Goal: Task Accomplishment & Management: Manage account settings

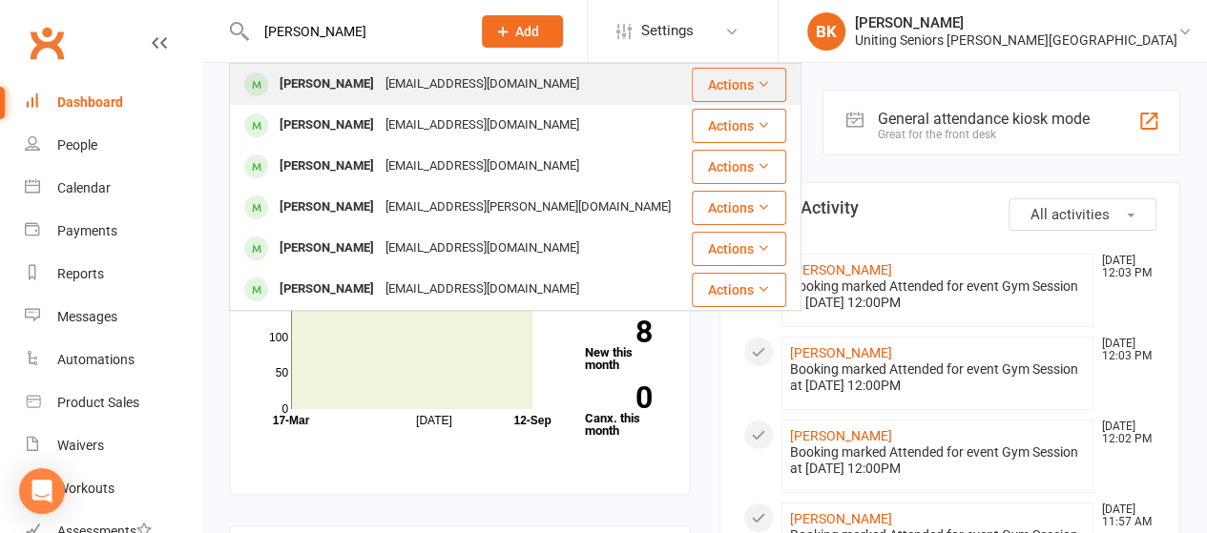
type input "margaret kowpak"
click at [309, 84] on div "[PERSON_NAME]" at bounding box center [327, 85] width 106 height 28
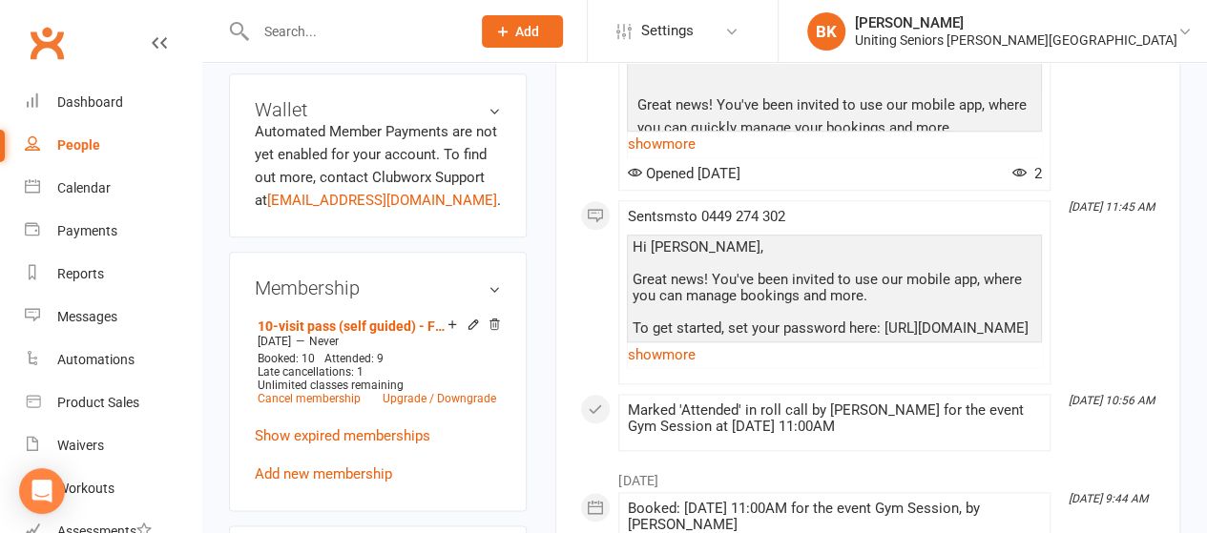
scroll to position [900, 0]
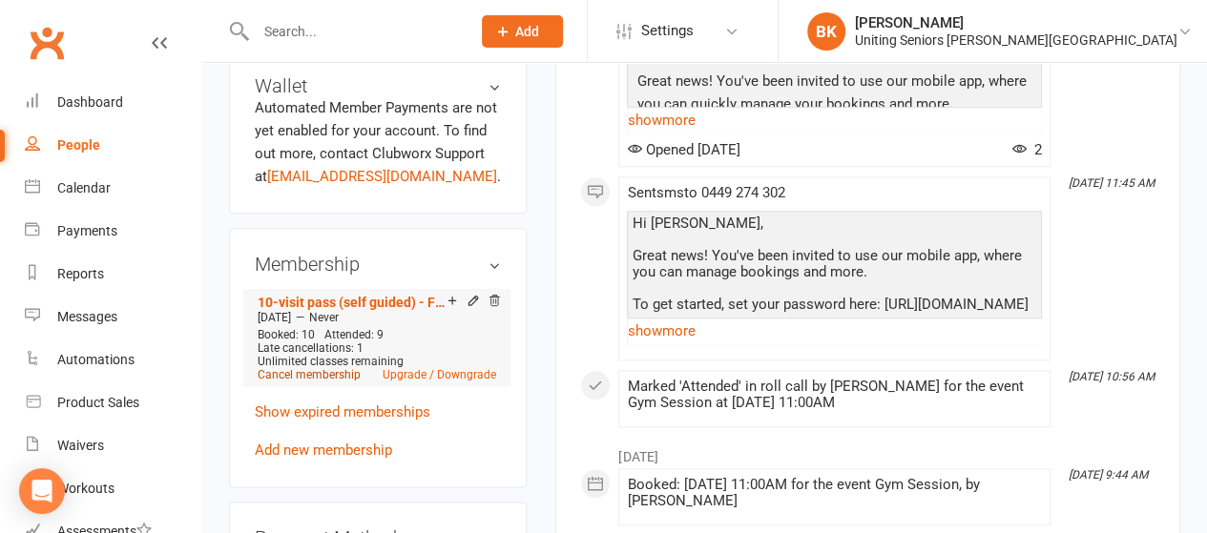
click at [322, 368] on link "Cancel membership" at bounding box center [309, 374] width 103 height 13
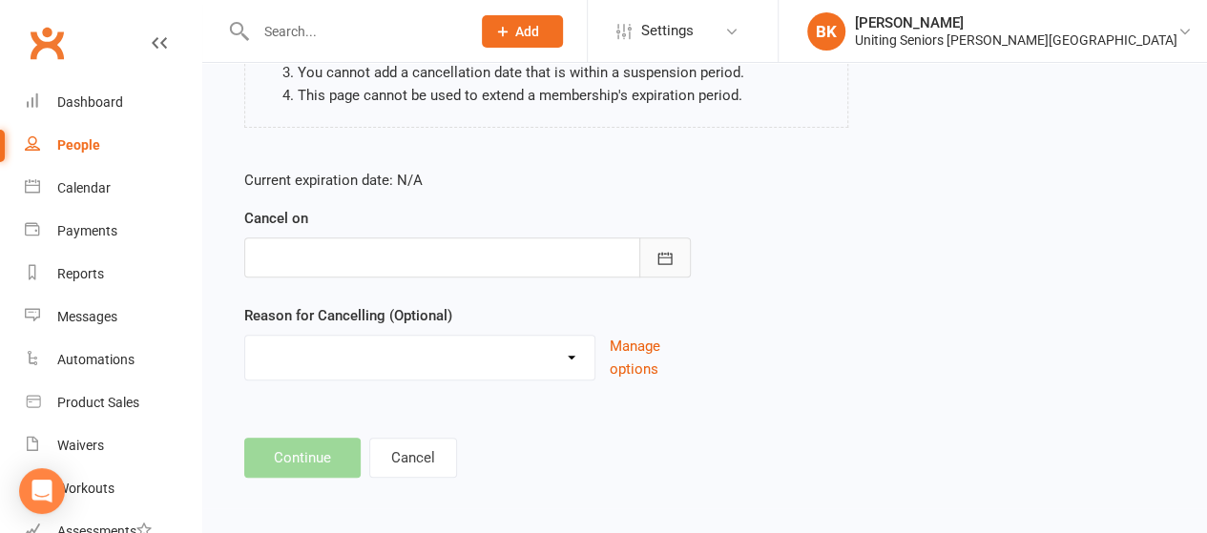
click at [677, 249] on button "button" at bounding box center [665, 258] width 52 height 40
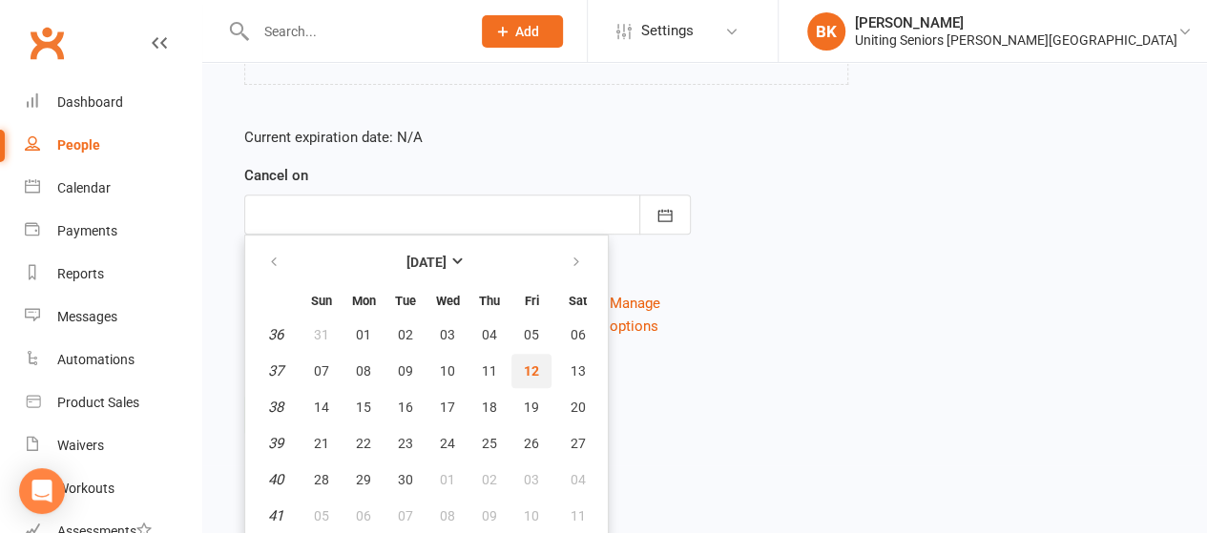
click at [527, 369] on span "12" at bounding box center [531, 371] width 15 height 15
type input "12 Sep 2025"
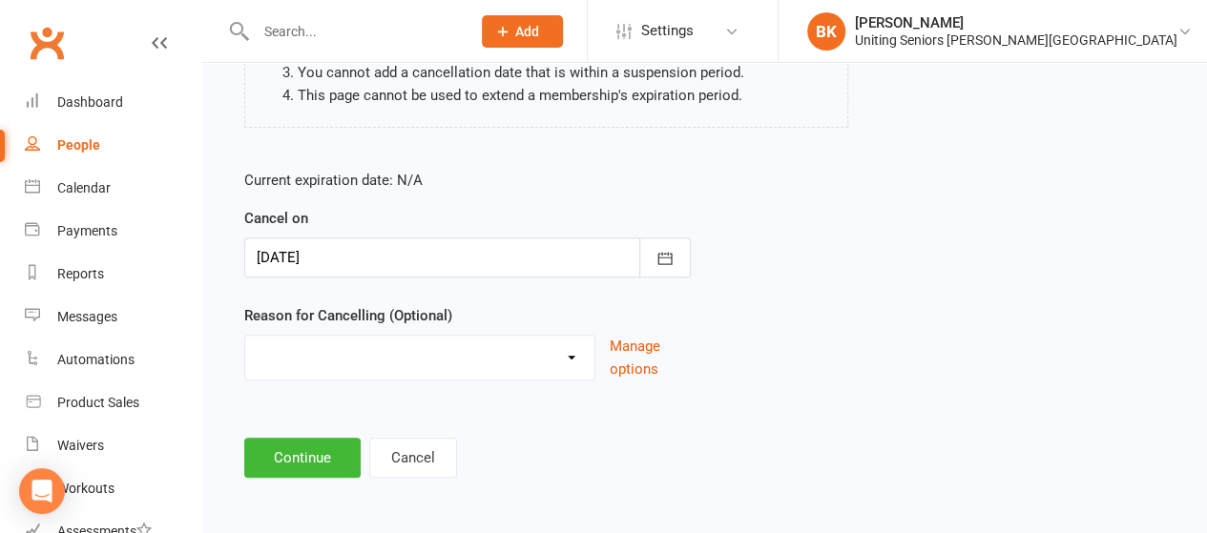
click at [437, 359] on select "Holiday Injury Other reason" at bounding box center [419, 355] width 349 height 38
click at [551, 312] on div "Reason for Cancelling (Optional) Holiday Injury Other reason Manage options" at bounding box center [467, 342] width 447 height 76
click at [293, 453] on button "Continue" at bounding box center [302, 458] width 116 height 40
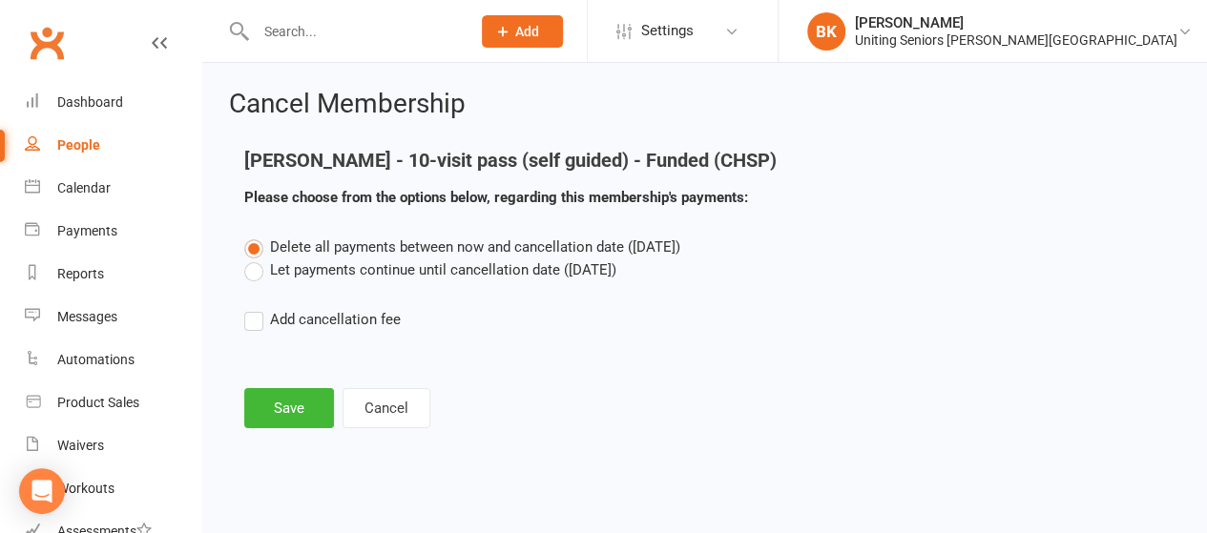
scroll to position [0, 0]
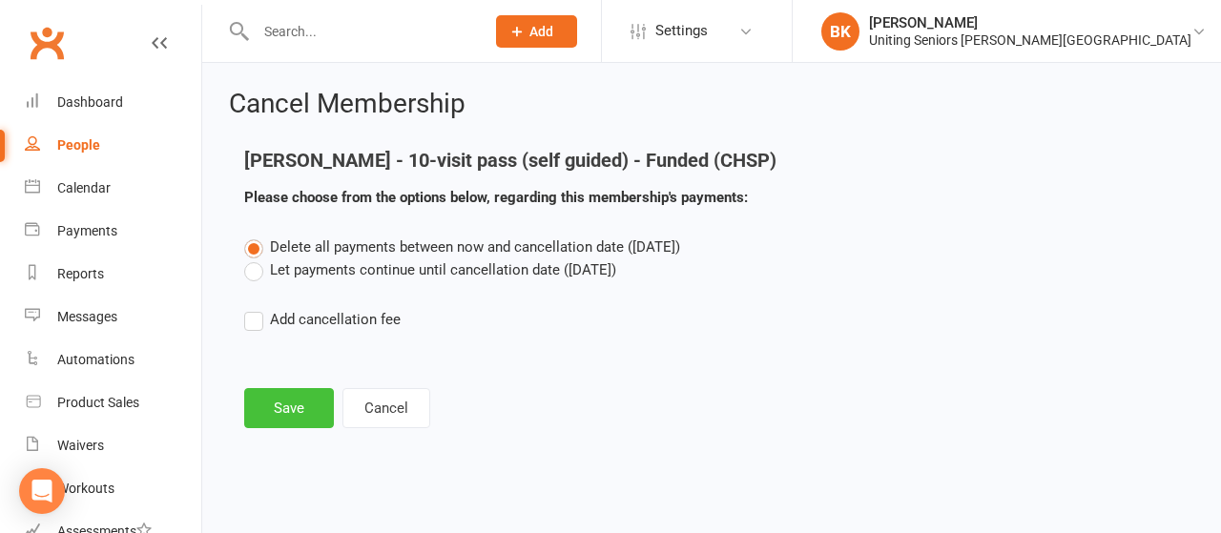
click at [288, 413] on button "Save" at bounding box center [289, 408] width 90 height 40
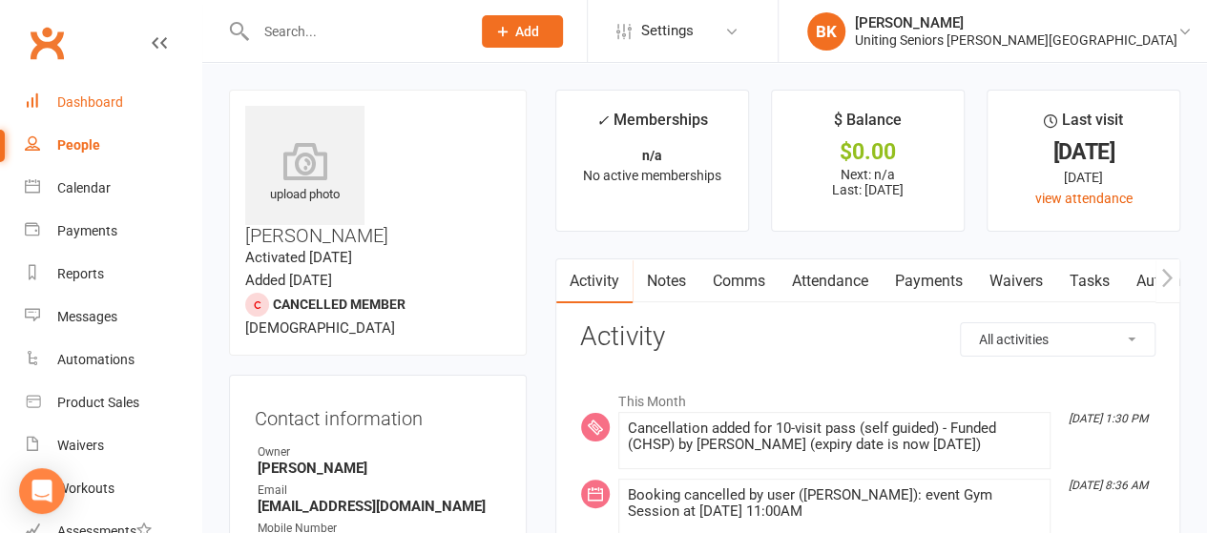
click at [94, 98] on div "Dashboard" at bounding box center [90, 101] width 66 height 15
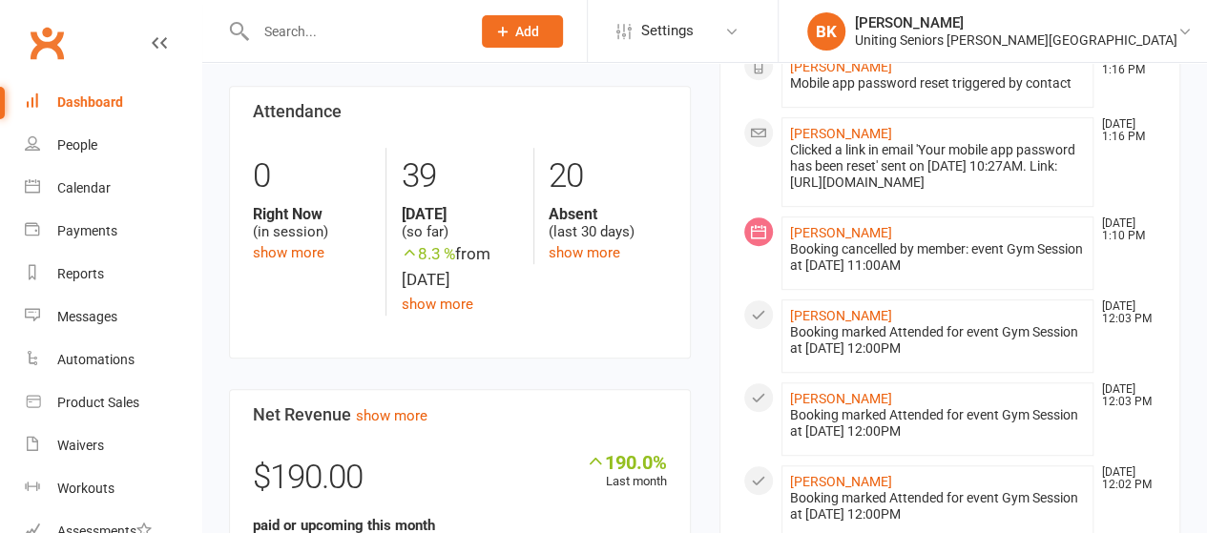
scroll to position [654, 0]
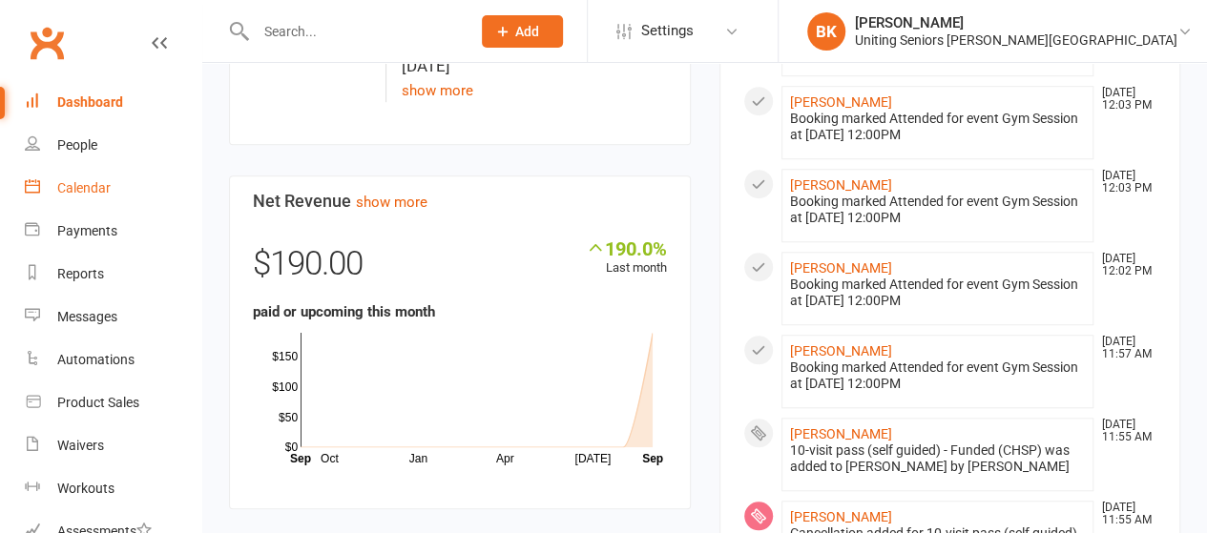
click at [80, 184] on div "Calendar" at bounding box center [83, 187] width 53 height 15
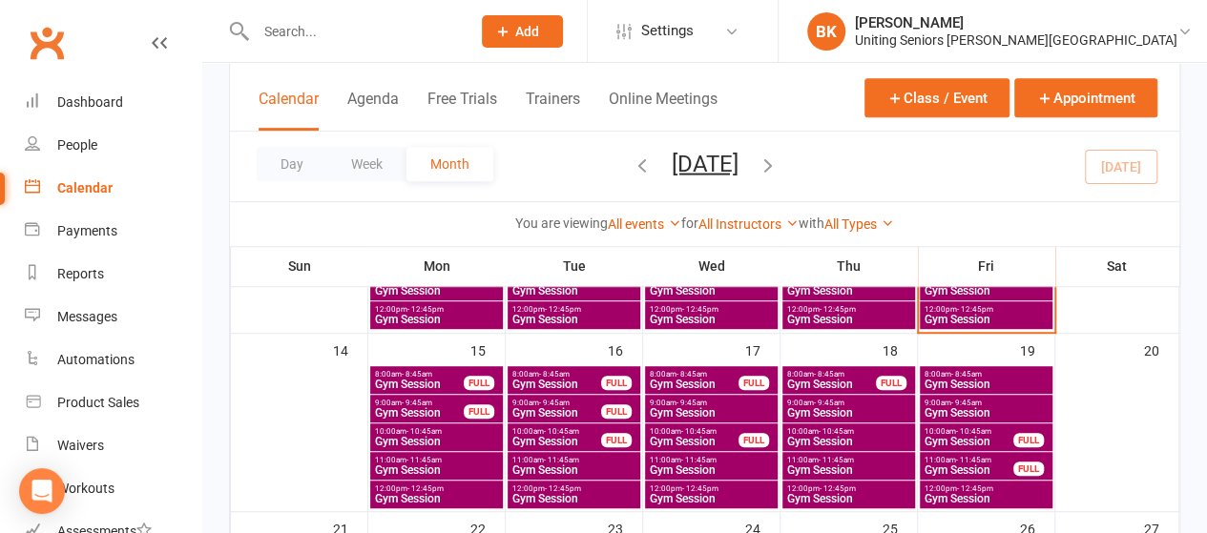
scroll to position [431, 0]
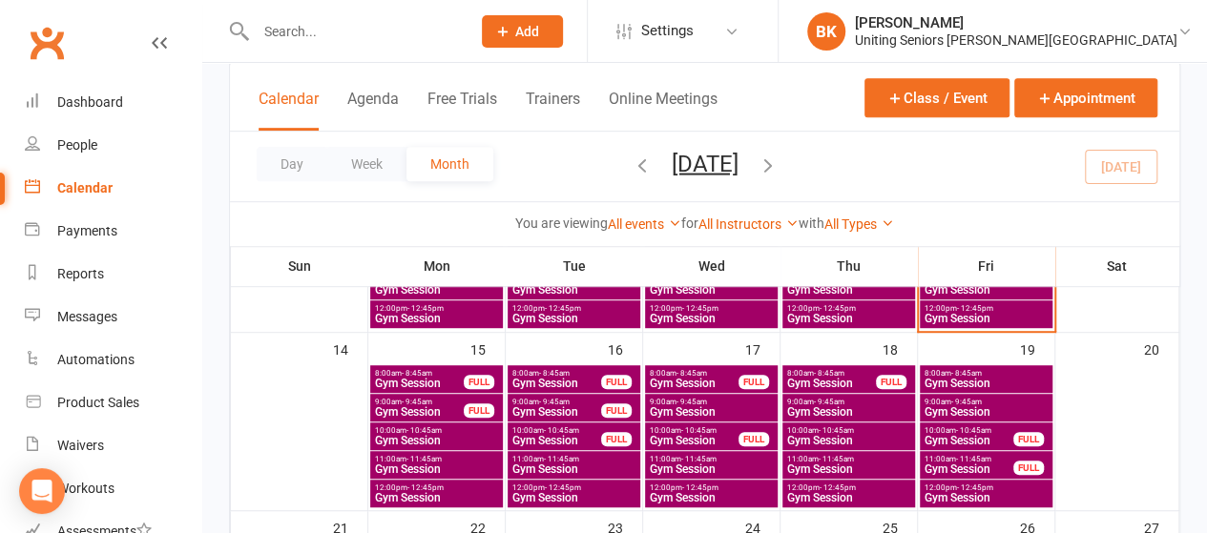
click at [401, 386] on span "Gym Session" at bounding box center [419, 383] width 91 height 11
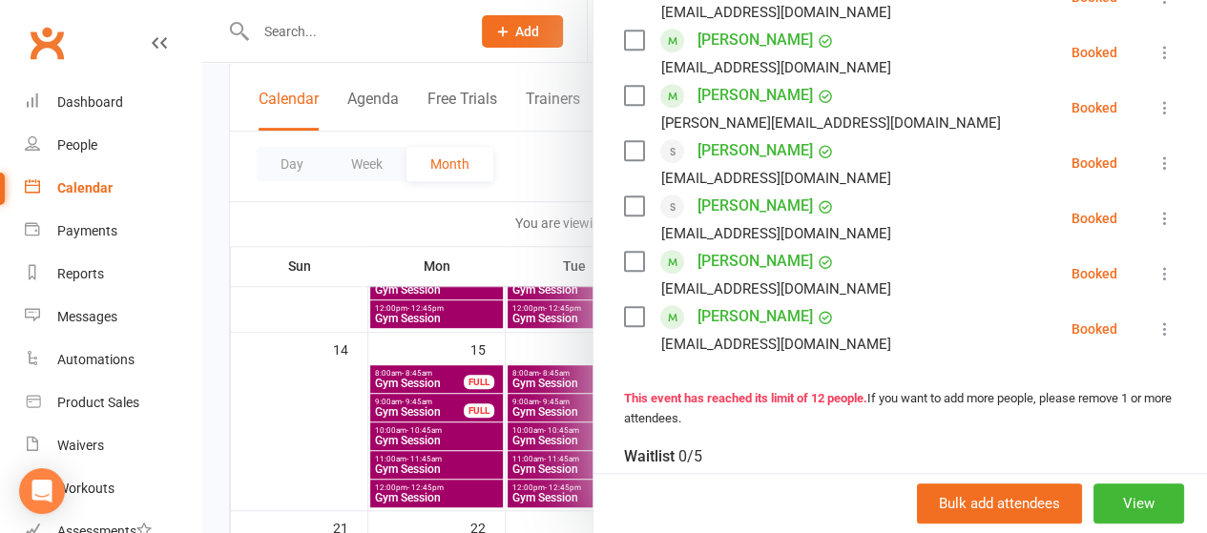
scroll to position [641, 0]
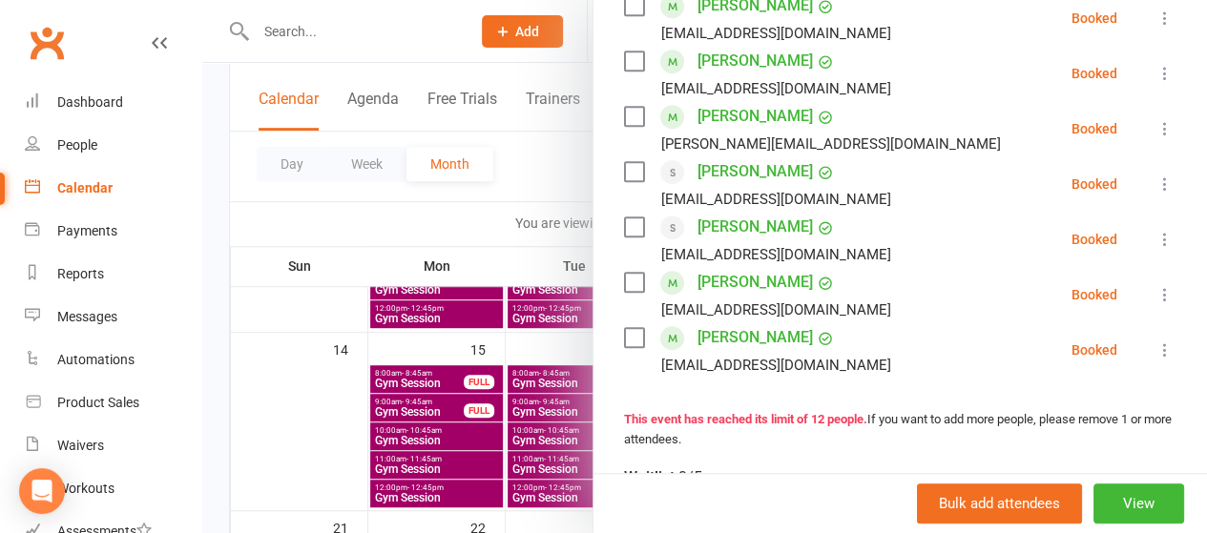
click at [477, 201] on div at bounding box center [704, 266] width 1005 height 533
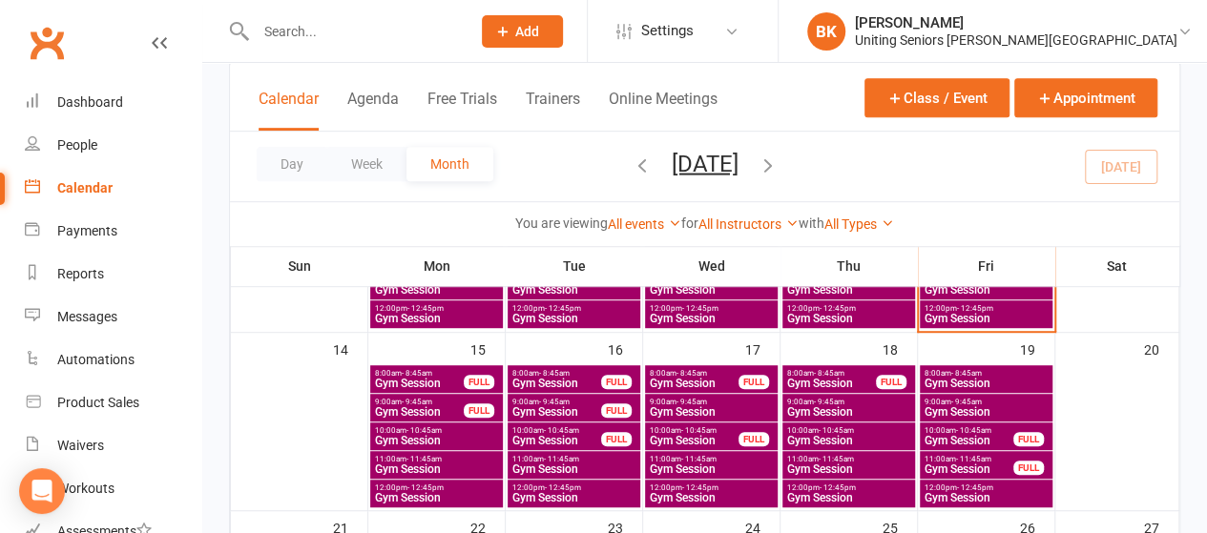
click at [420, 402] on span "- 9:45am" at bounding box center [417, 402] width 31 height 9
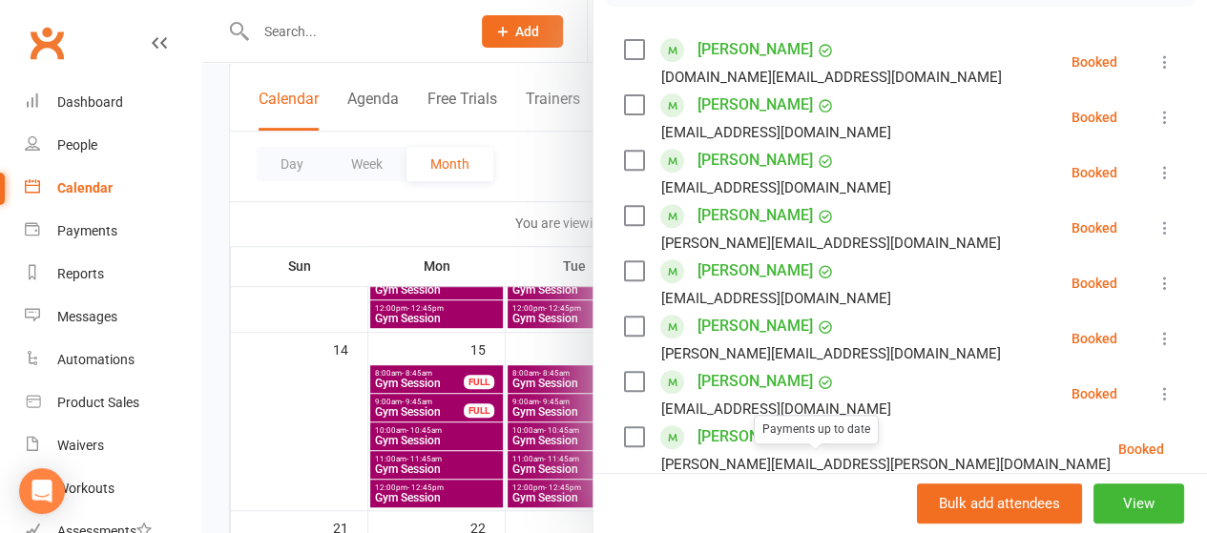
scroll to position [313, 0]
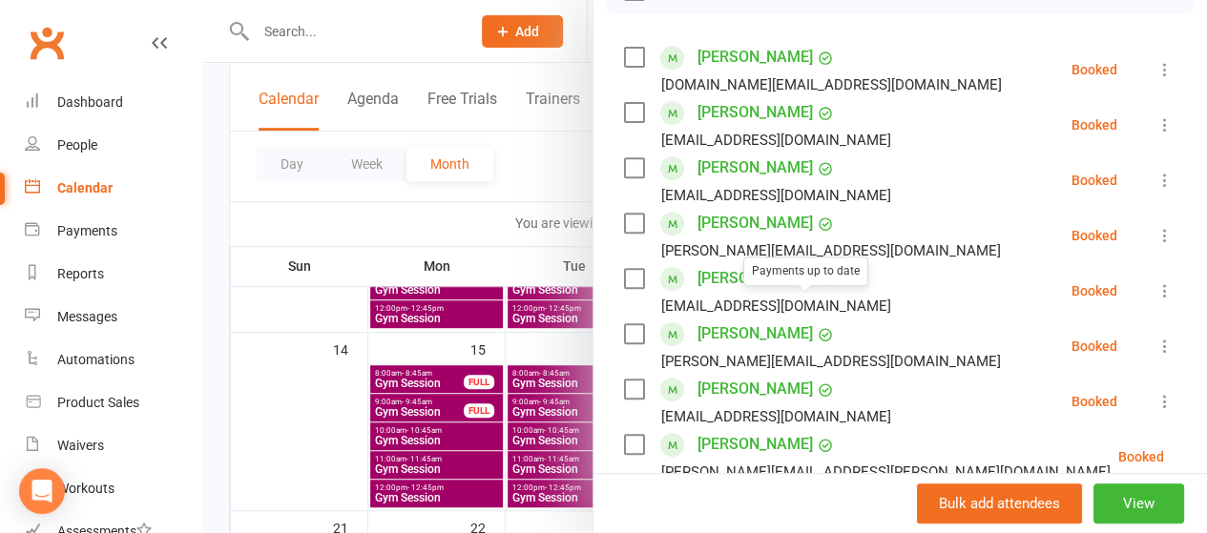
click at [551, 180] on div at bounding box center [704, 266] width 1005 height 533
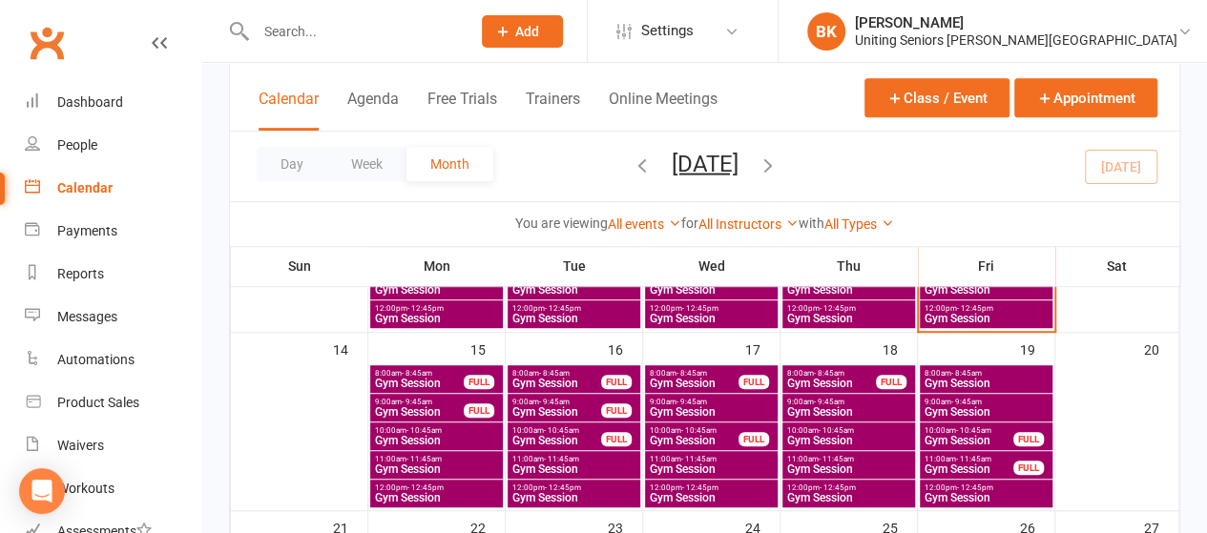
click at [426, 435] on span "Gym Session" at bounding box center [436, 440] width 125 height 11
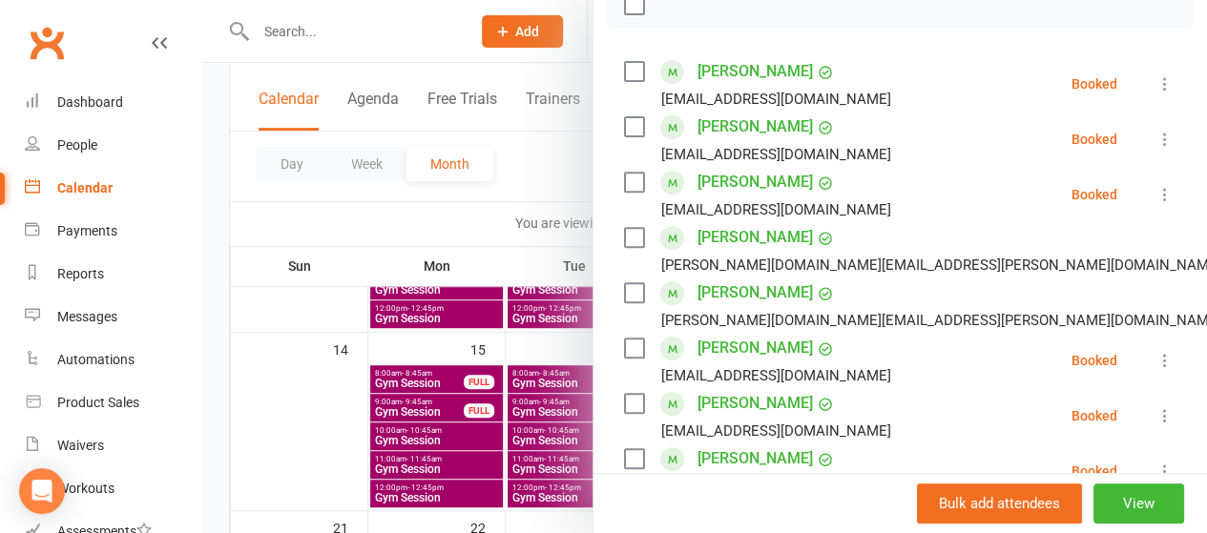
scroll to position [488, 0]
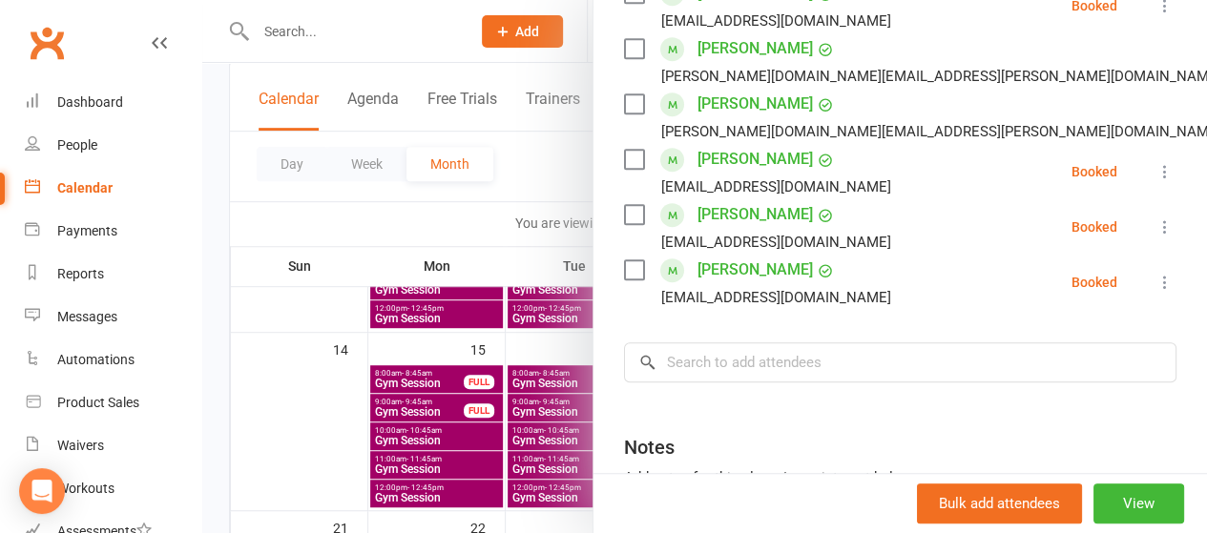
click at [504, 191] on div at bounding box center [704, 266] width 1005 height 533
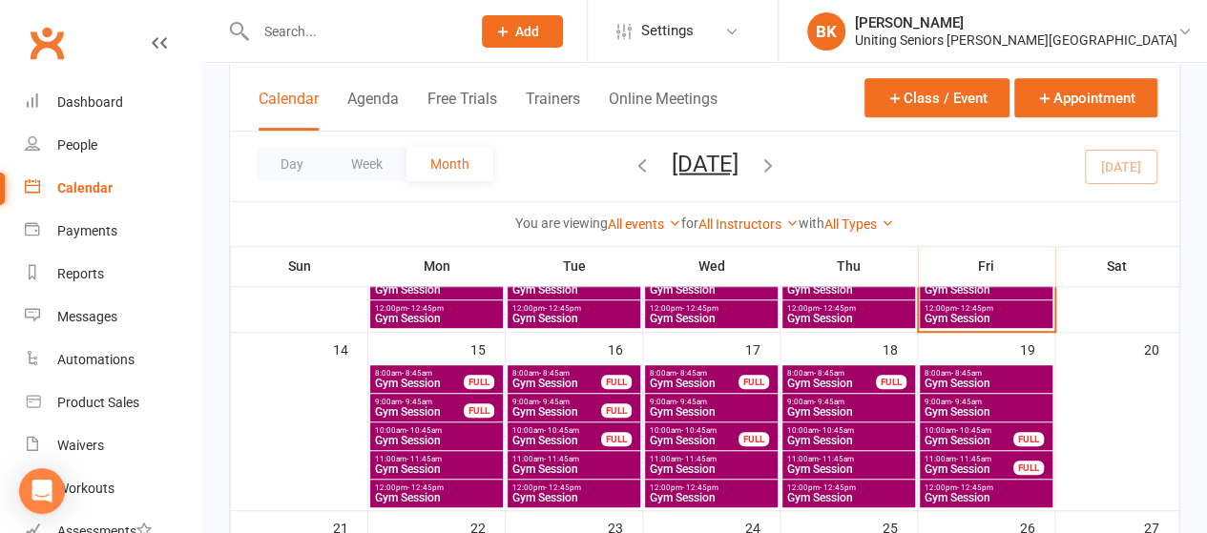
click at [424, 470] on span "Gym Session" at bounding box center [436, 469] width 125 height 11
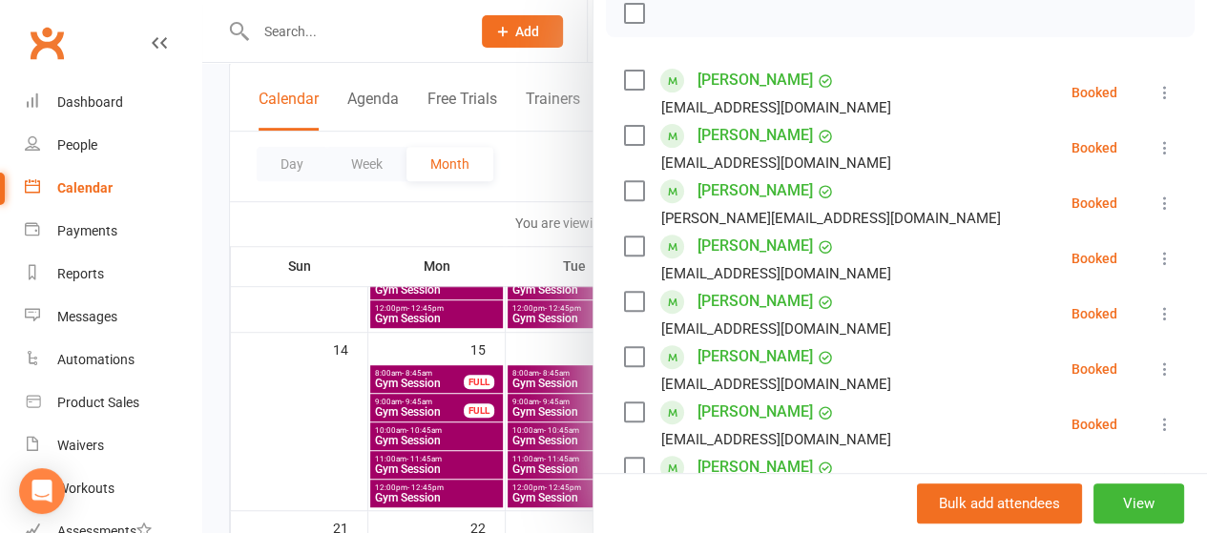
scroll to position [0, 0]
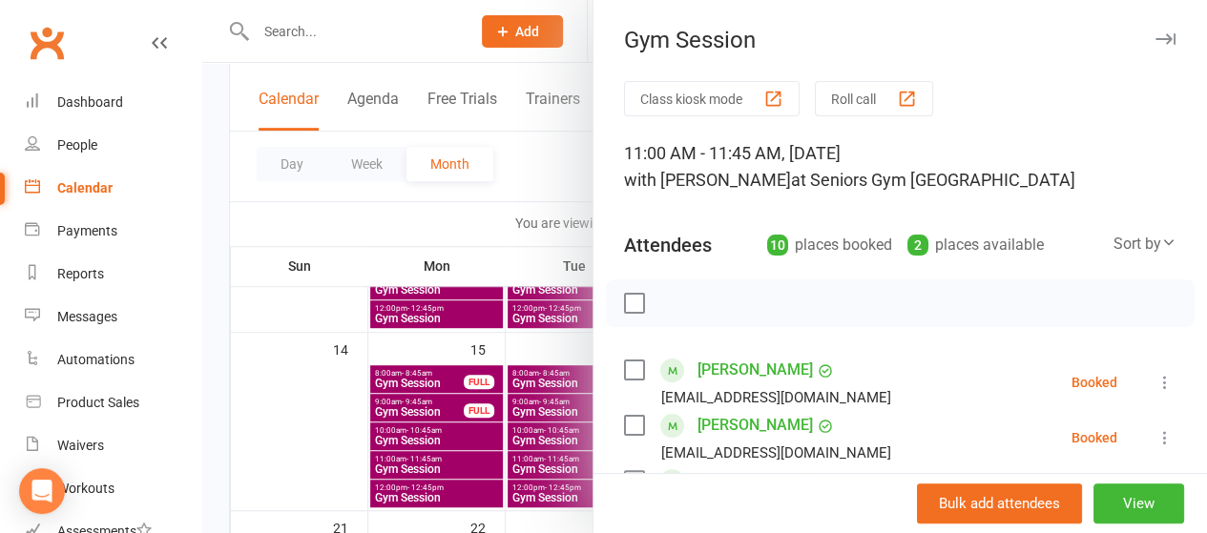
click at [490, 213] on div at bounding box center [704, 266] width 1005 height 533
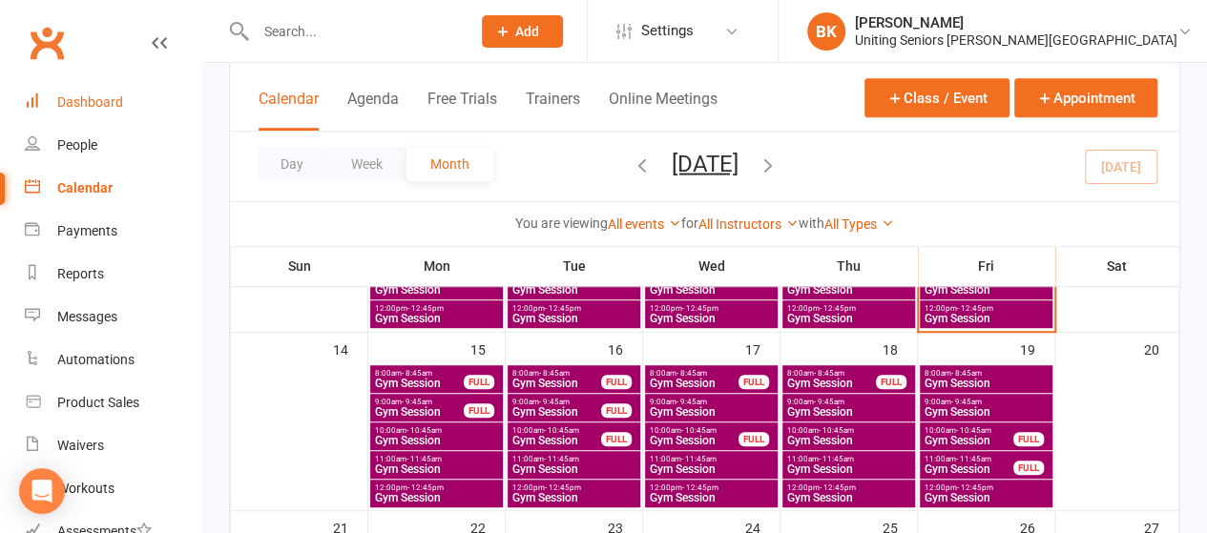
click at [89, 102] on div "Dashboard" at bounding box center [90, 101] width 66 height 15
